Goal: Information Seeking & Learning: Learn about a topic

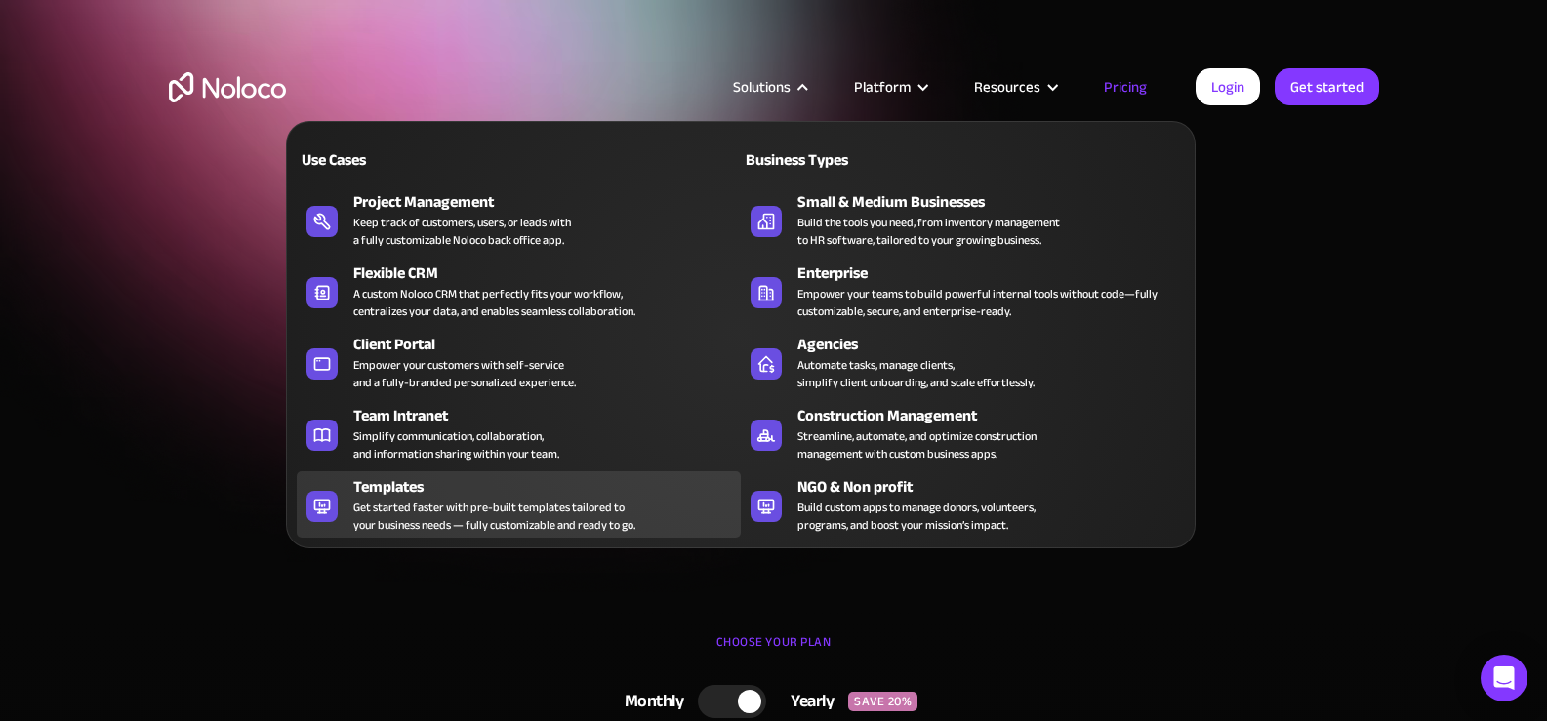
click at [428, 492] on div "Templates" at bounding box center [551, 486] width 396 height 23
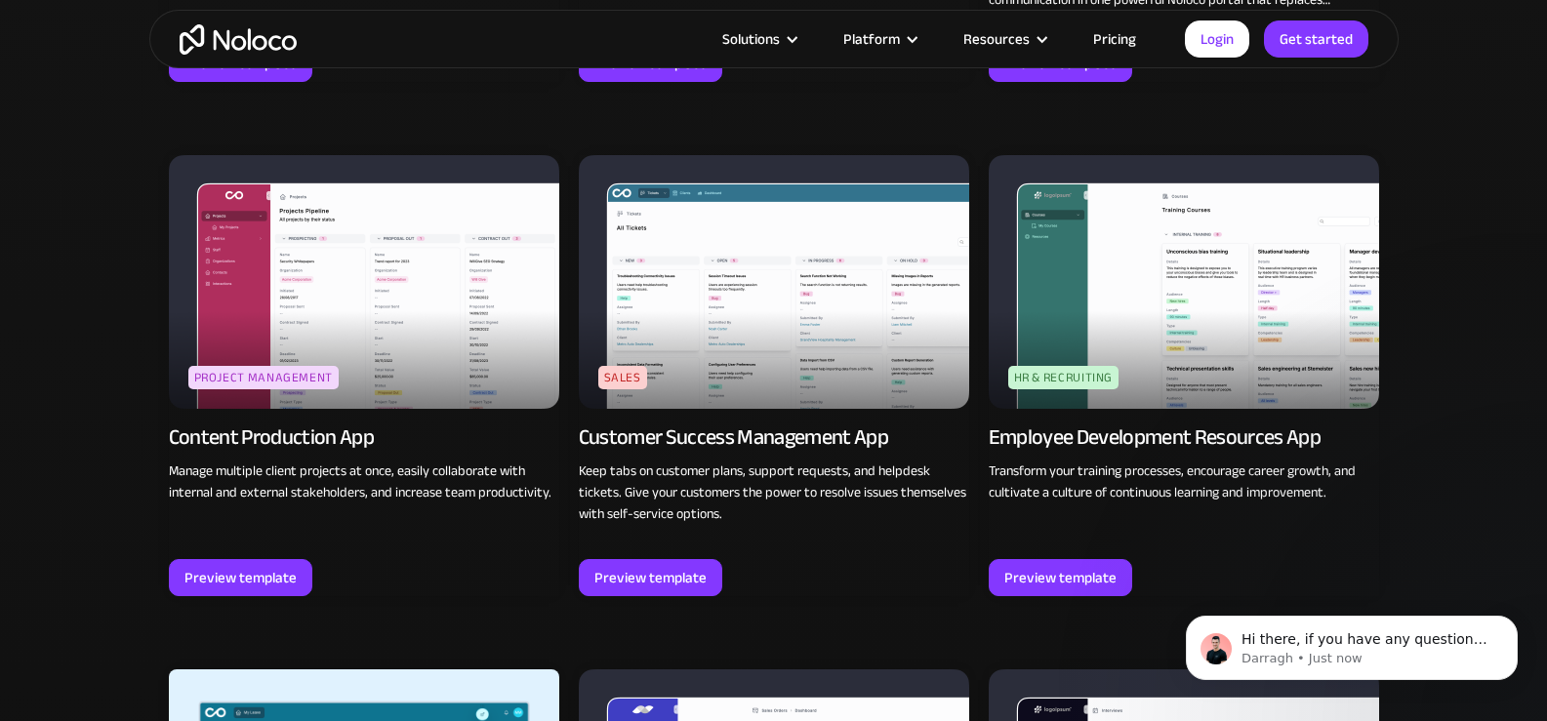
scroll to position [1855, 0]
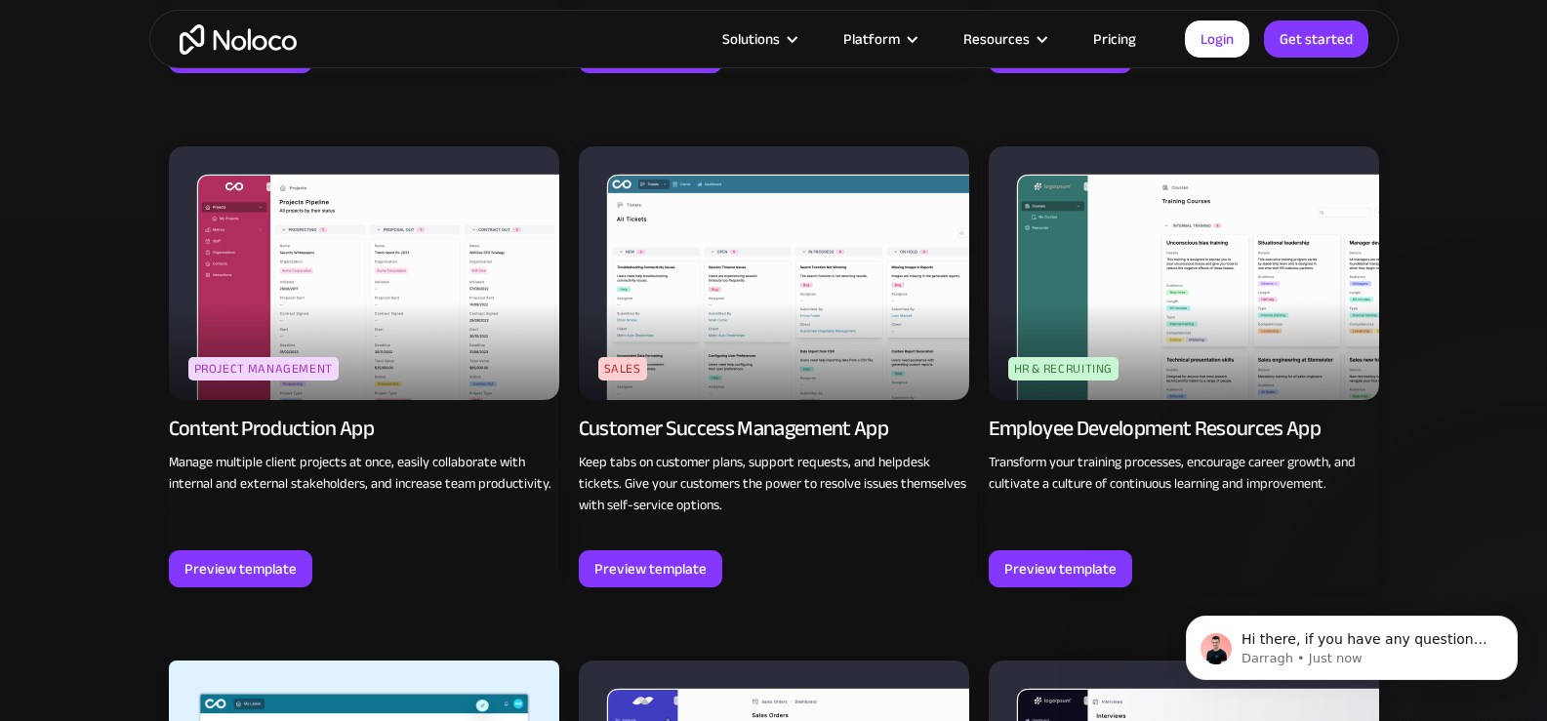
click at [449, 259] on img at bounding box center [364, 273] width 390 height 254
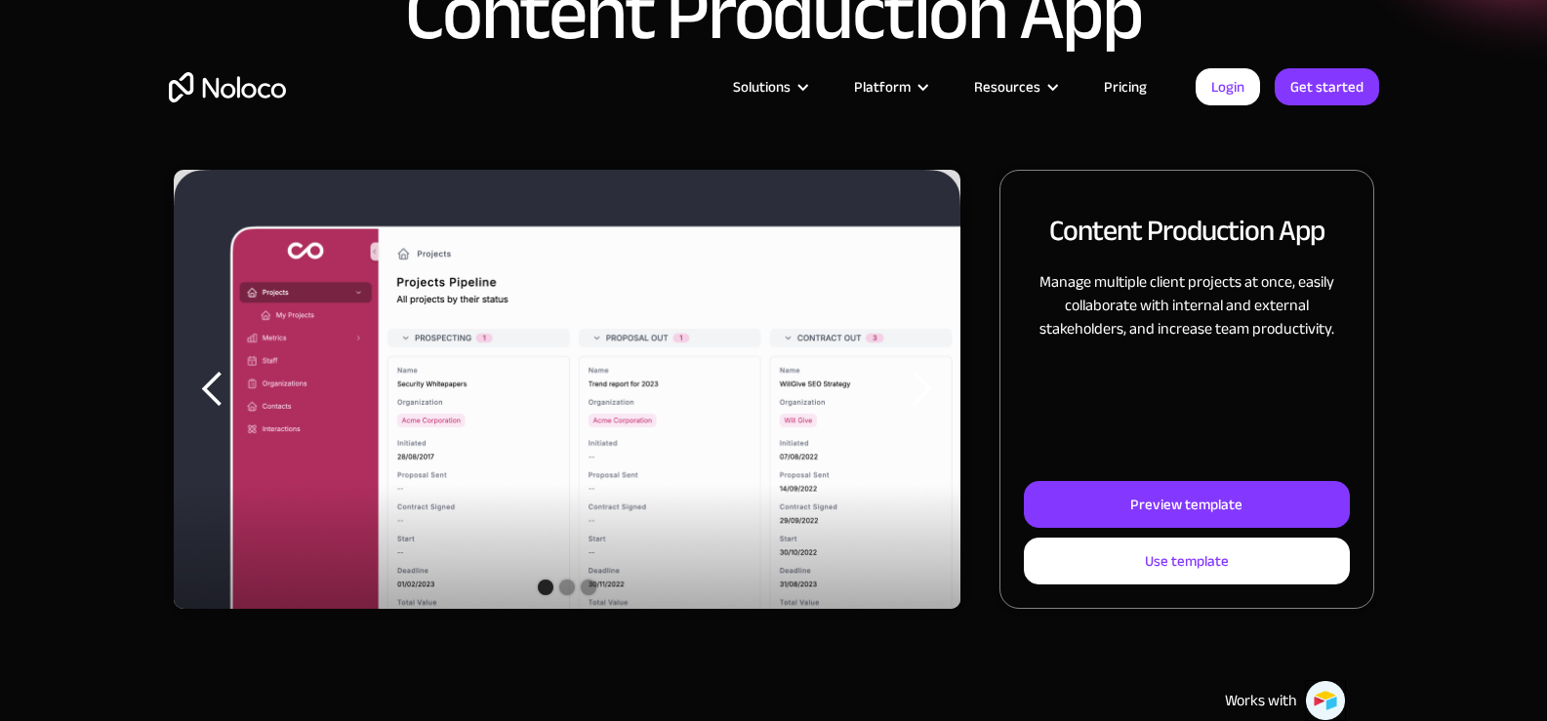
scroll to position [293, 0]
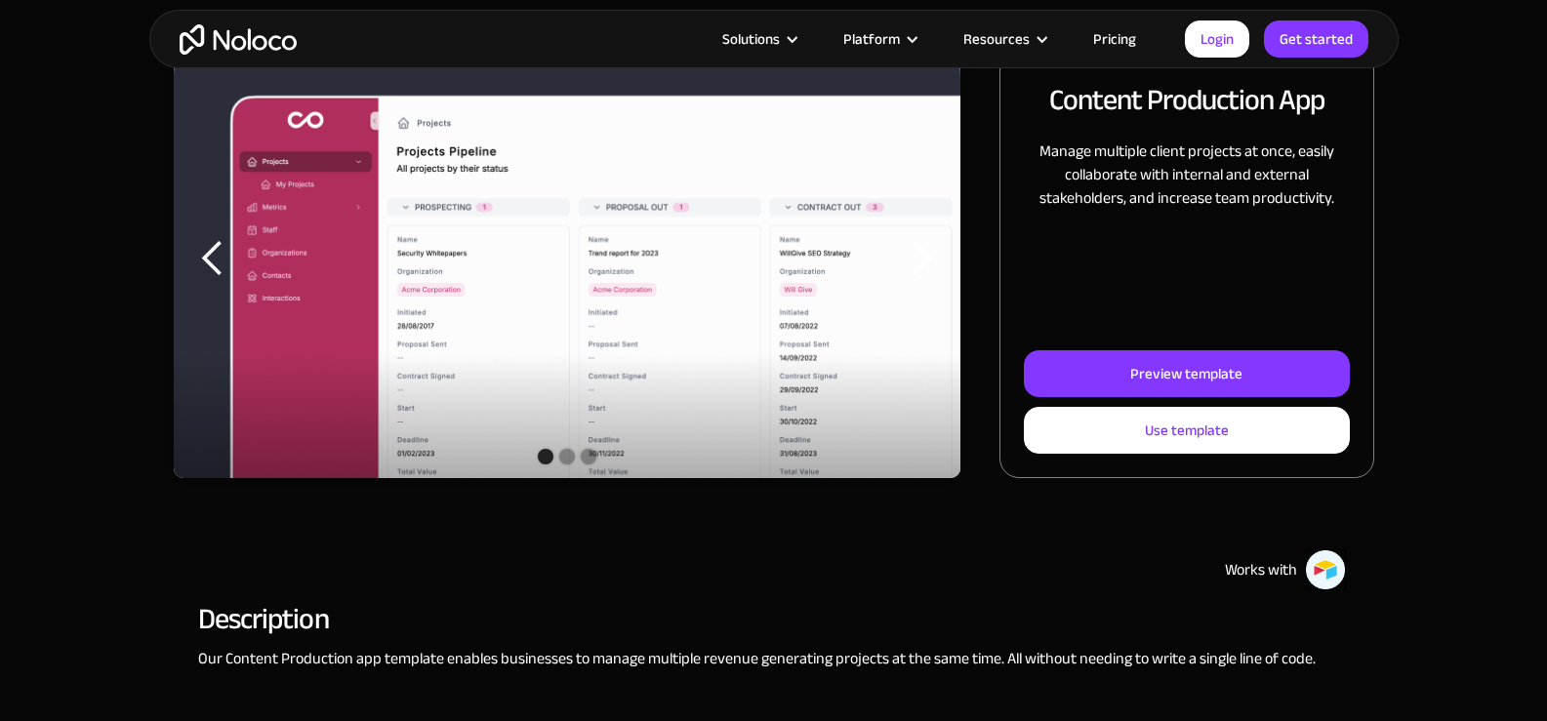
click at [590, 317] on img "1 of 3" at bounding box center [568, 294] width 788 height 511
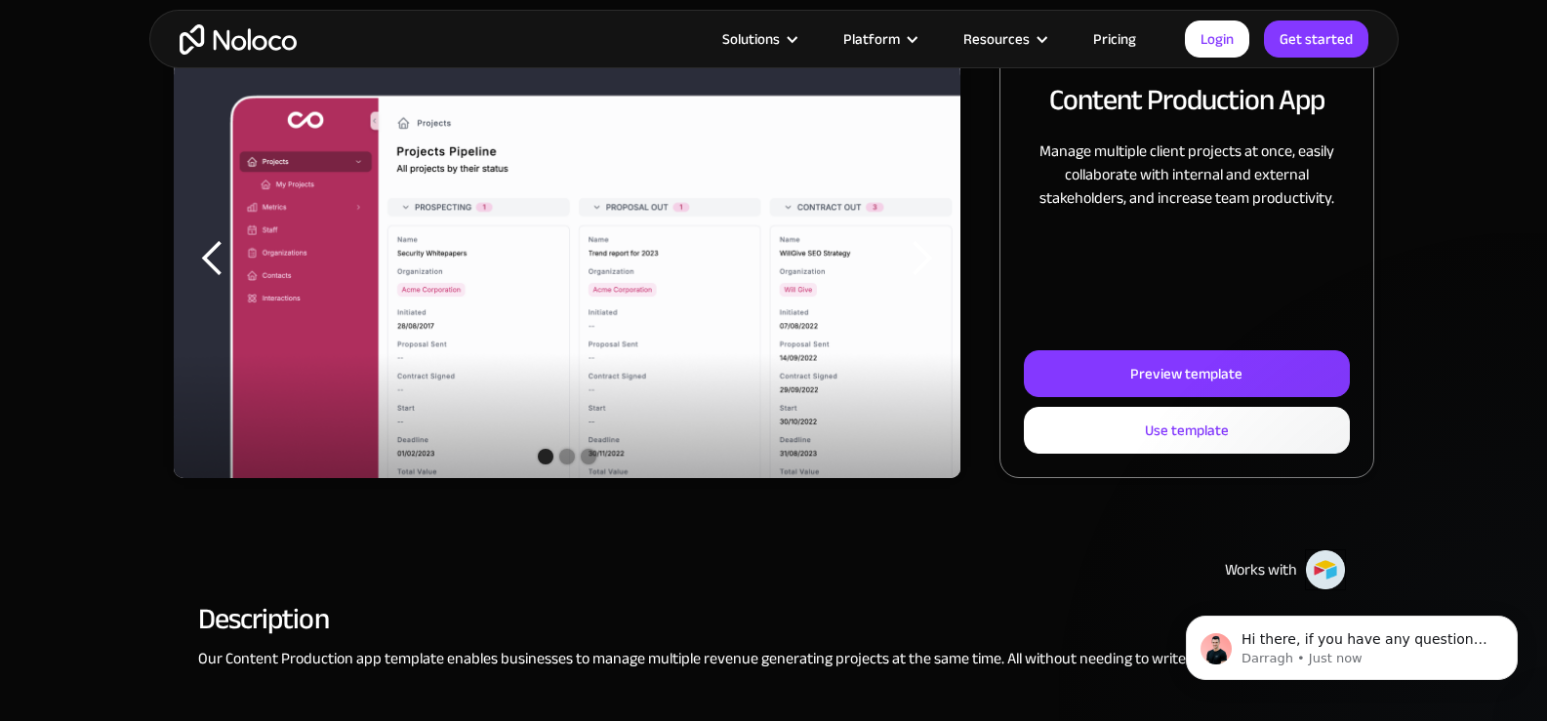
scroll to position [0, 0]
click at [564, 452] on div "Show slide 2 of 3" at bounding box center [567, 457] width 16 height 16
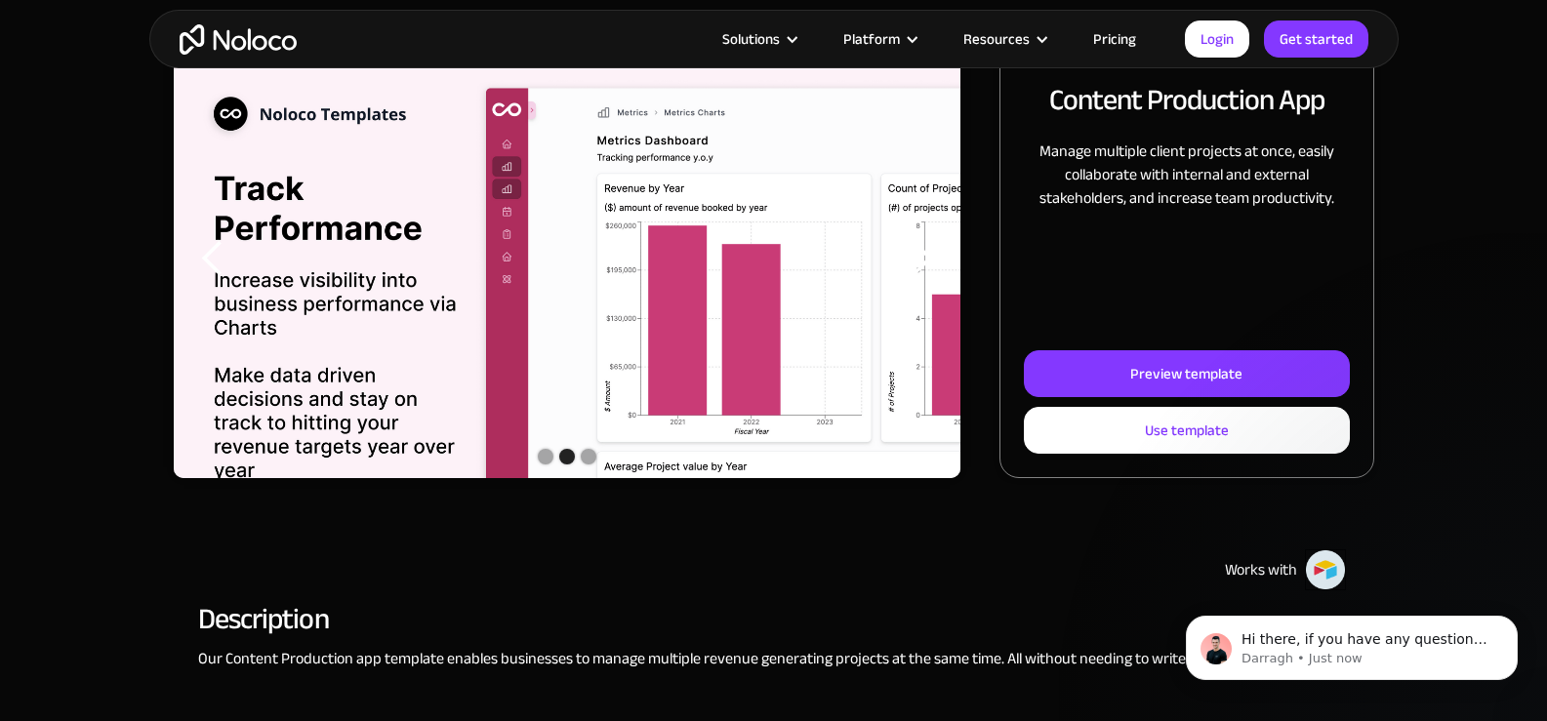
click at [587, 451] on div "Show slide 3 of 3" at bounding box center [589, 457] width 16 height 16
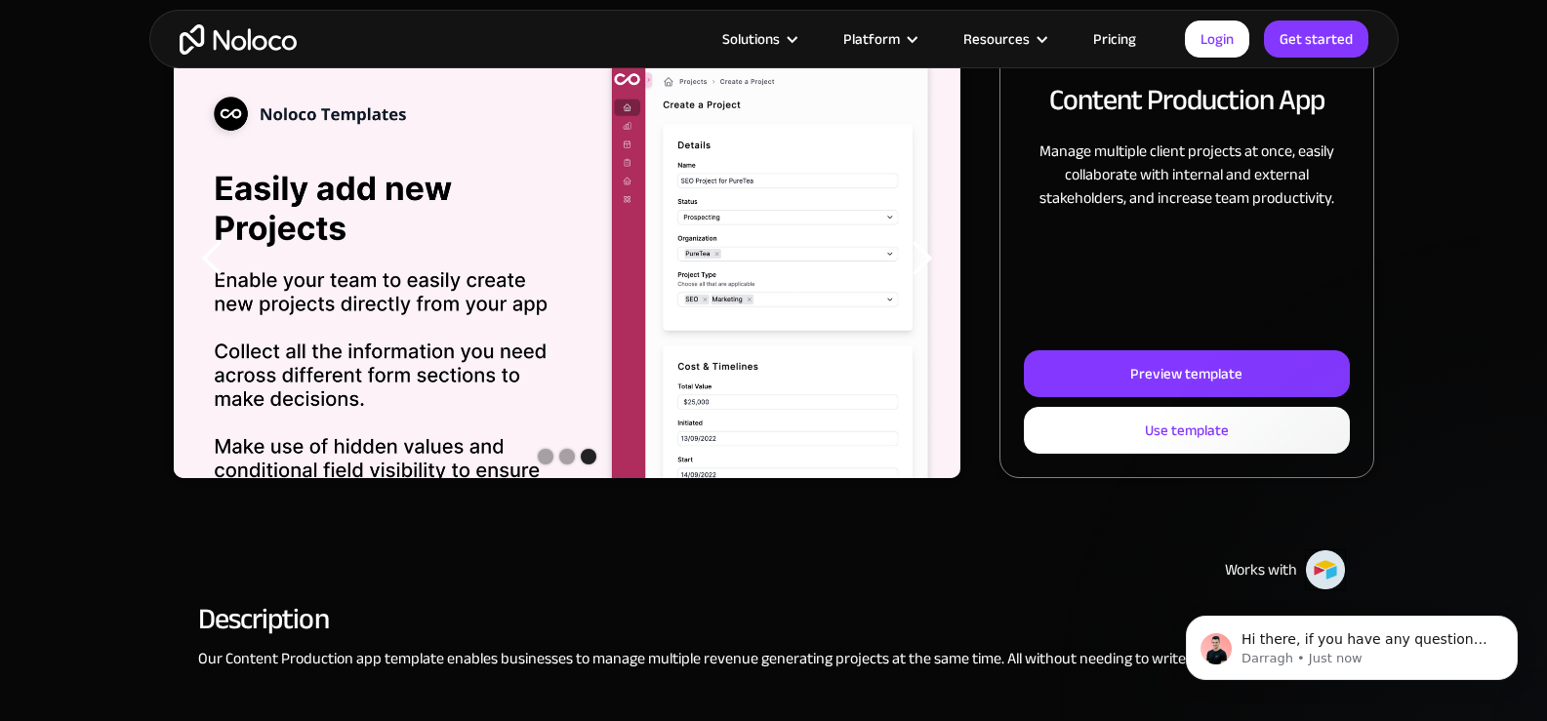
click at [541, 454] on div "Show slide 1 of 3" at bounding box center [546, 457] width 16 height 16
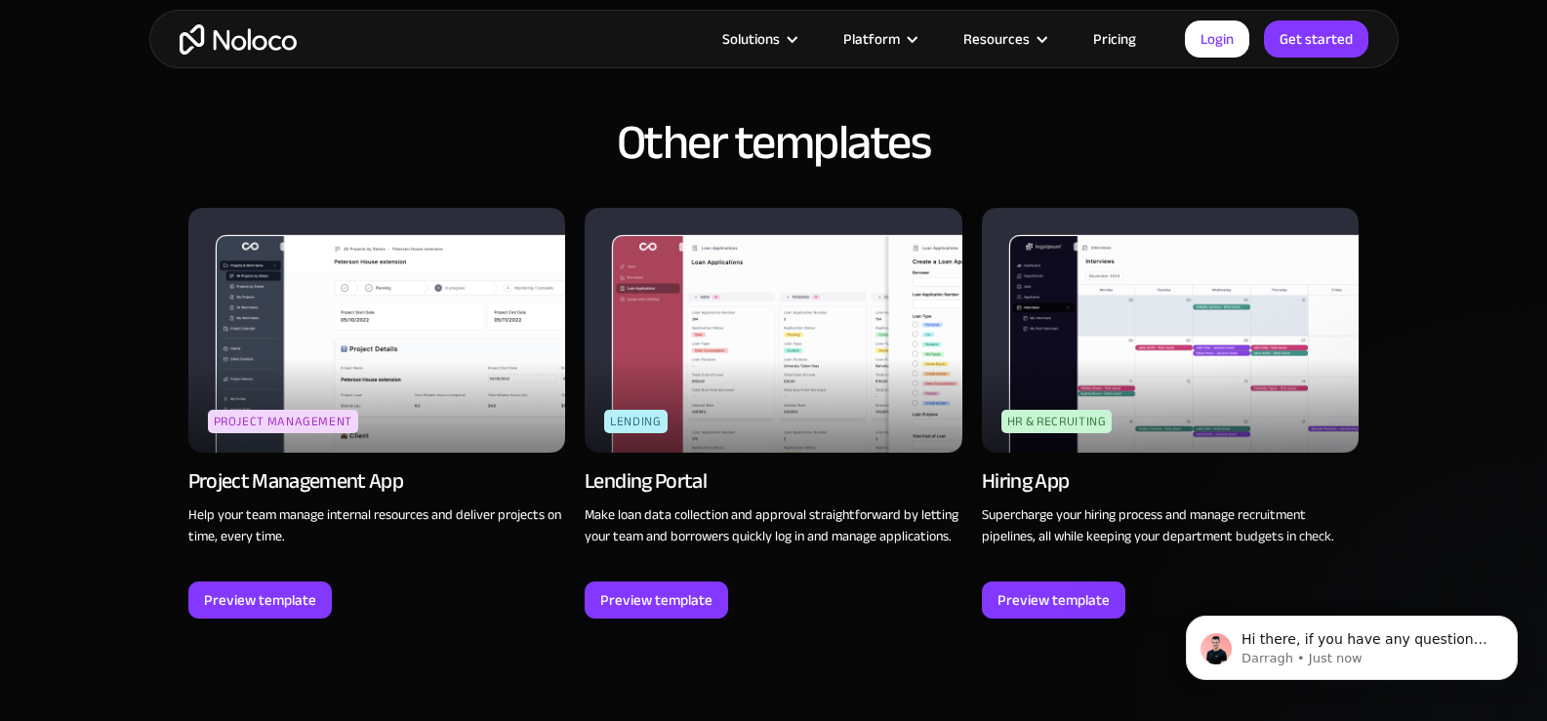
scroll to position [2147, 0]
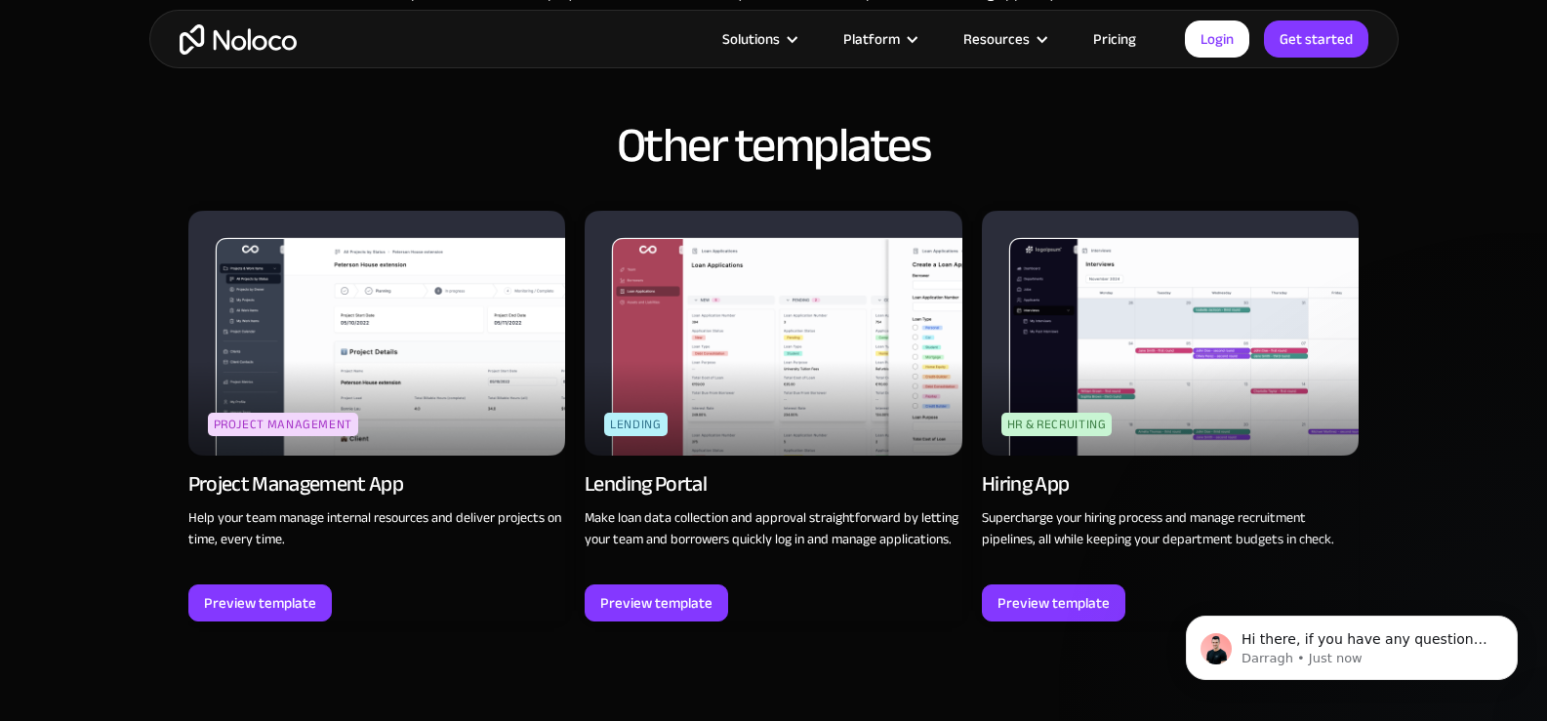
click at [729, 316] on img at bounding box center [774, 333] width 378 height 245
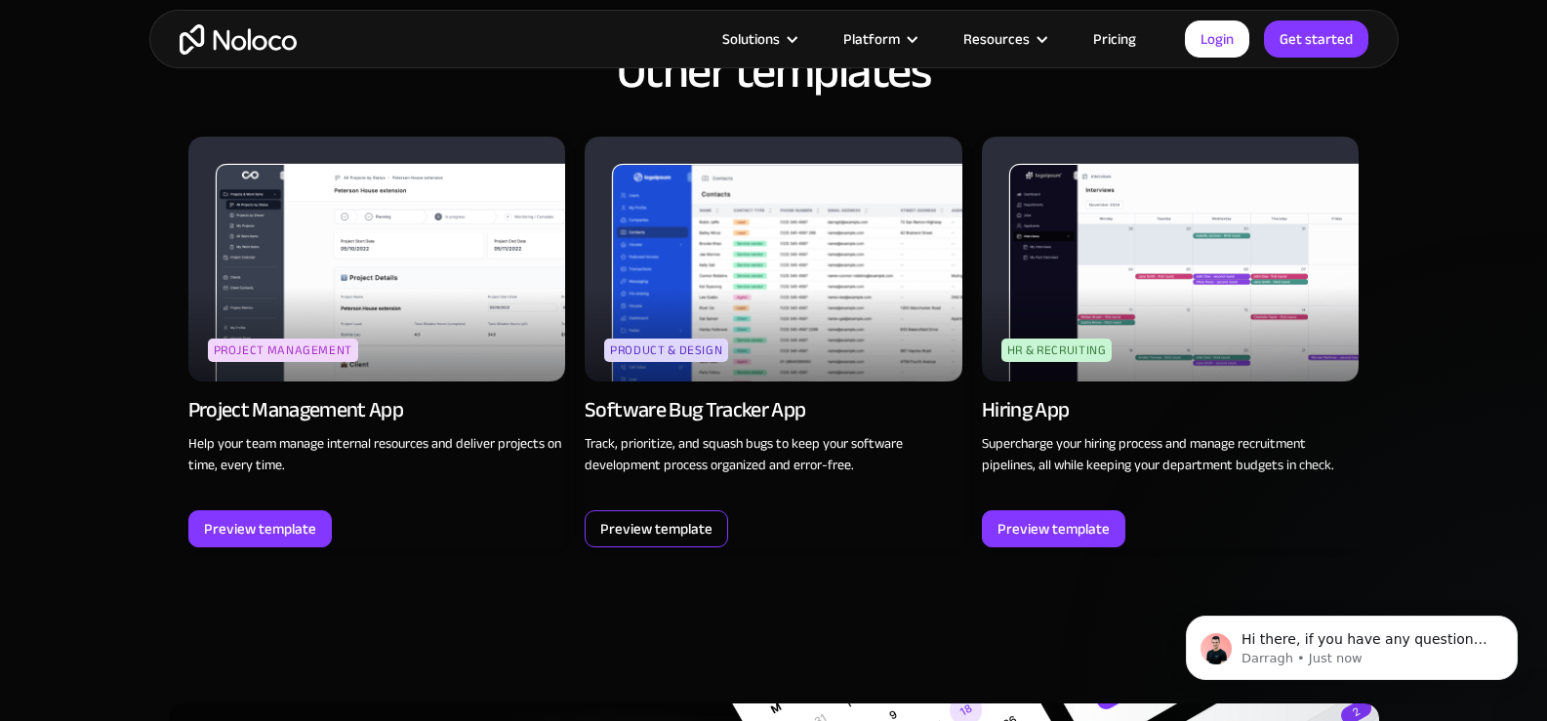
click at [680, 534] on div "Preview template" at bounding box center [656, 528] width 112 height 25
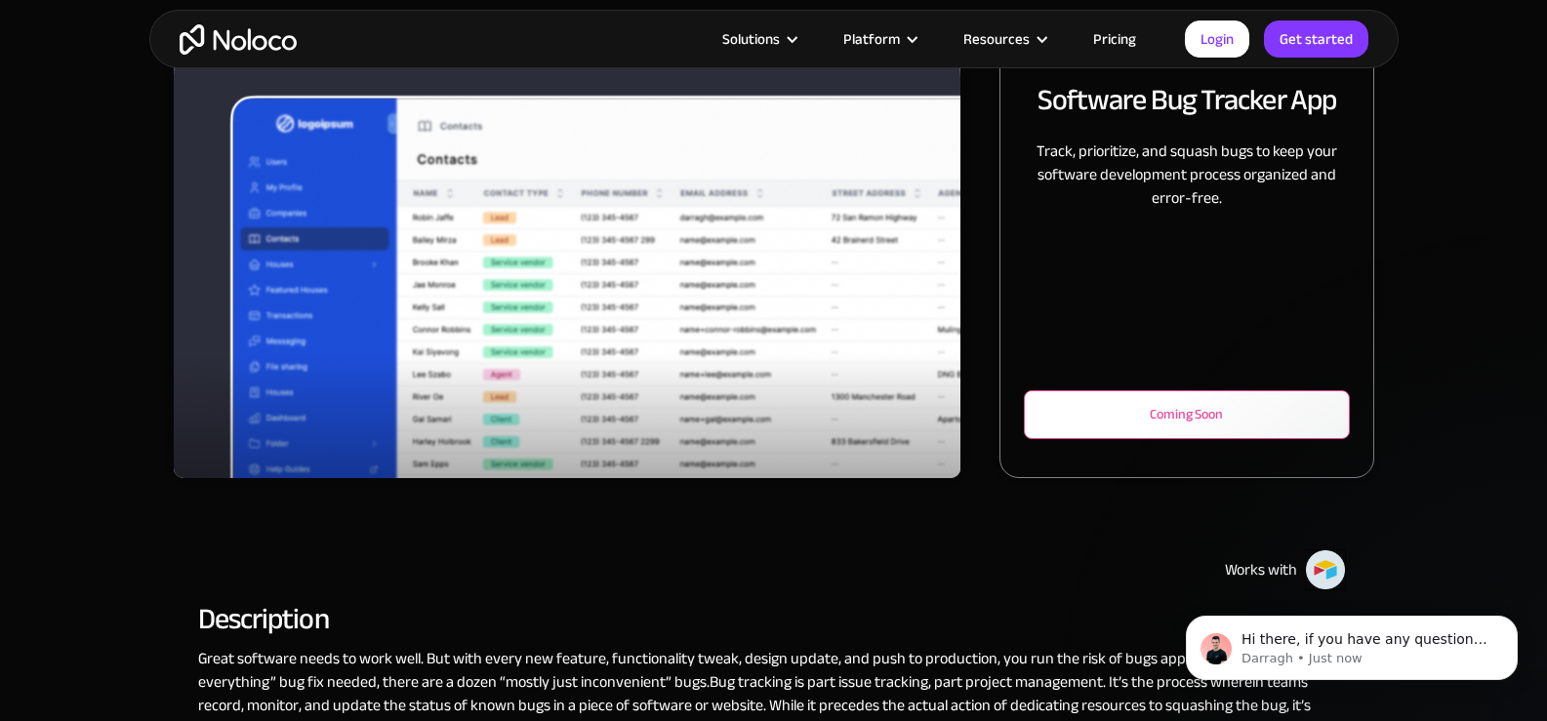
click at [1167, 425] on div "Coming Soon" at bounding box center [1186, 414] width 261 height 23
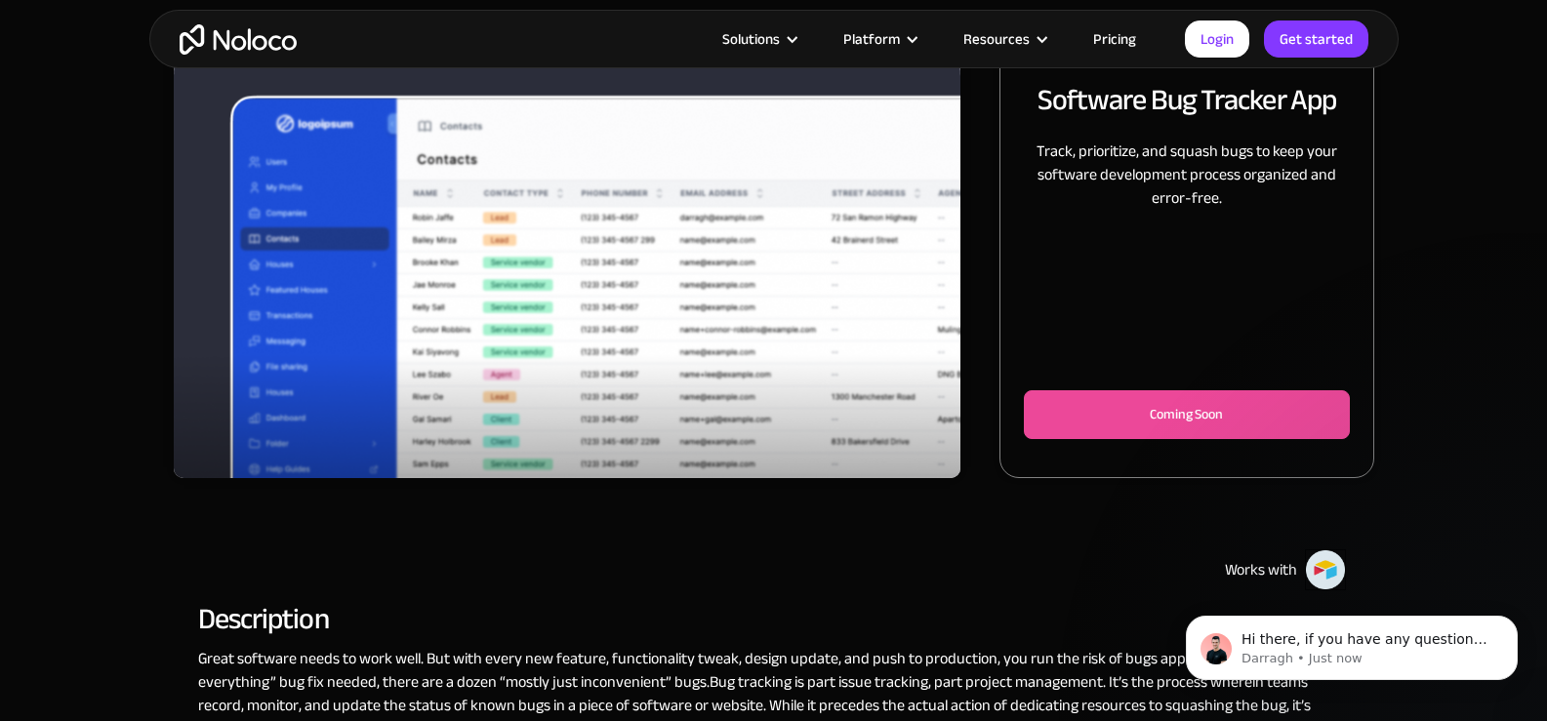
click at [565, 228] on img "1 of 3" at bounding box center [568, 294] width 788 height 511
